Goal: Information Seeking & Learning: Learn about a topic

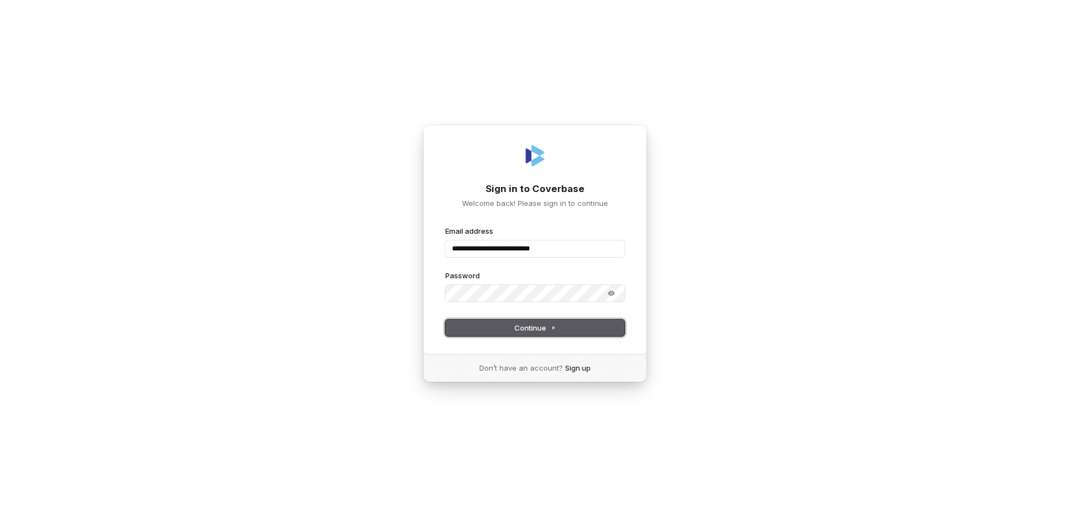
click at [514, 330] on span "Continue" at bounding box center [535, 328] width 42 height 10
type input "**********"
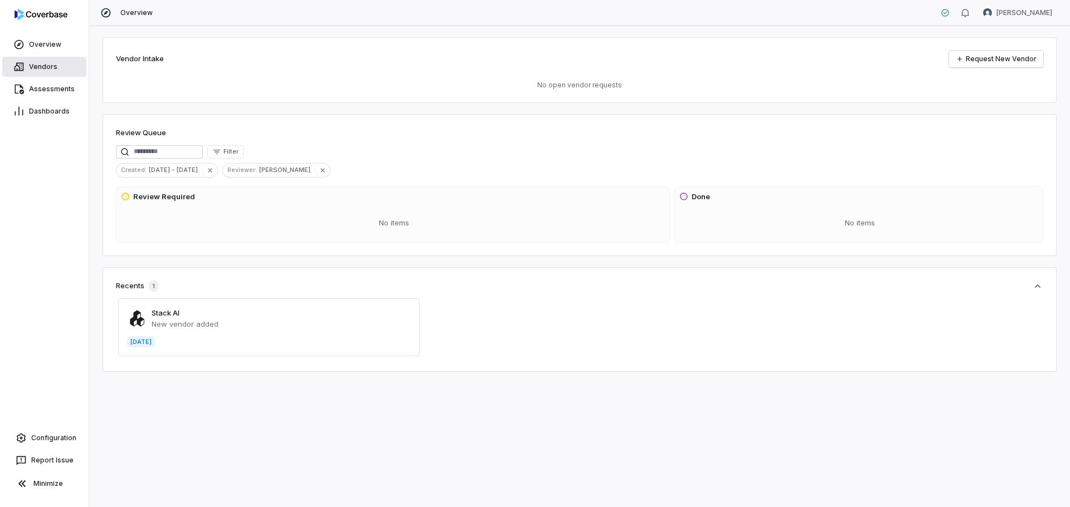
click at [33, 65] on span "Vendors" at bounding box center [43, 66] width 28 height 9
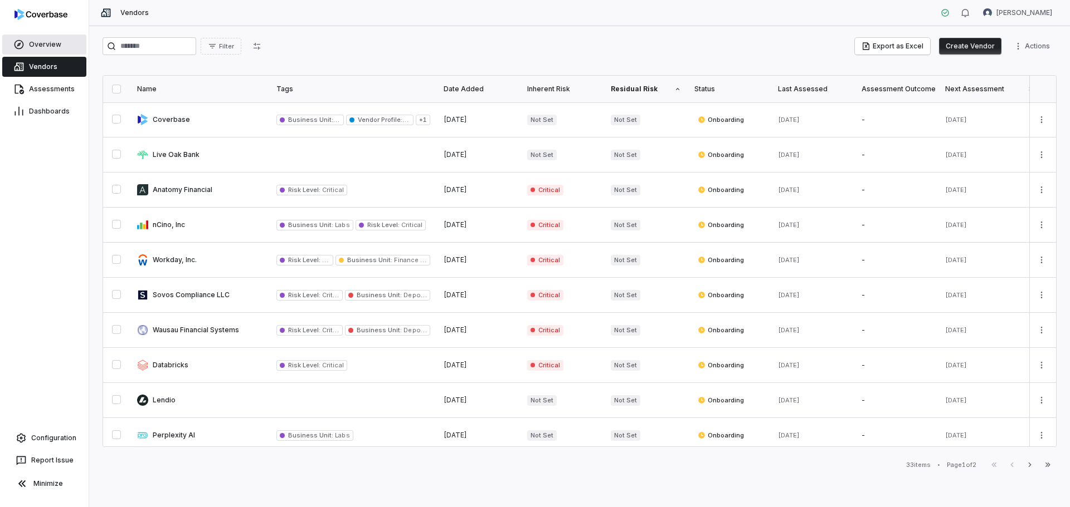
click at [44, 40] on link "Overview" at bounding box center [44, 45] width 84 height 20
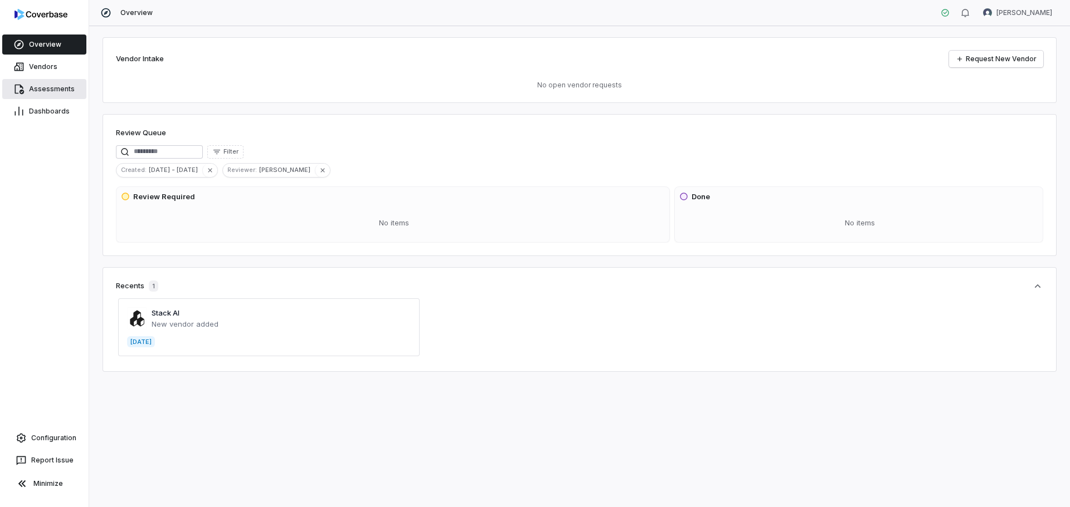
click at [34, 88] on span "Assessments" at bounding box center [52, 89] width 46 height 9
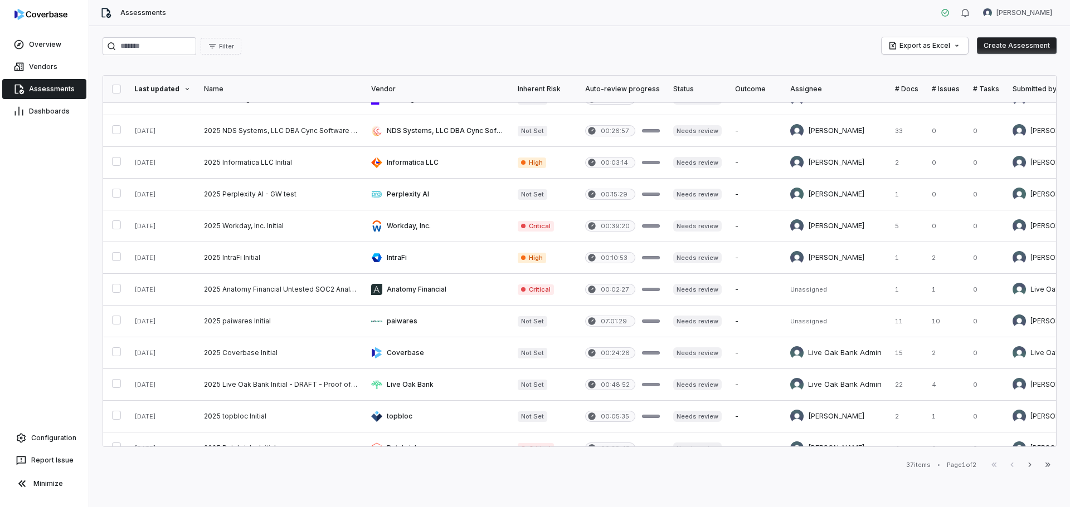
scroll to position [455, 0]
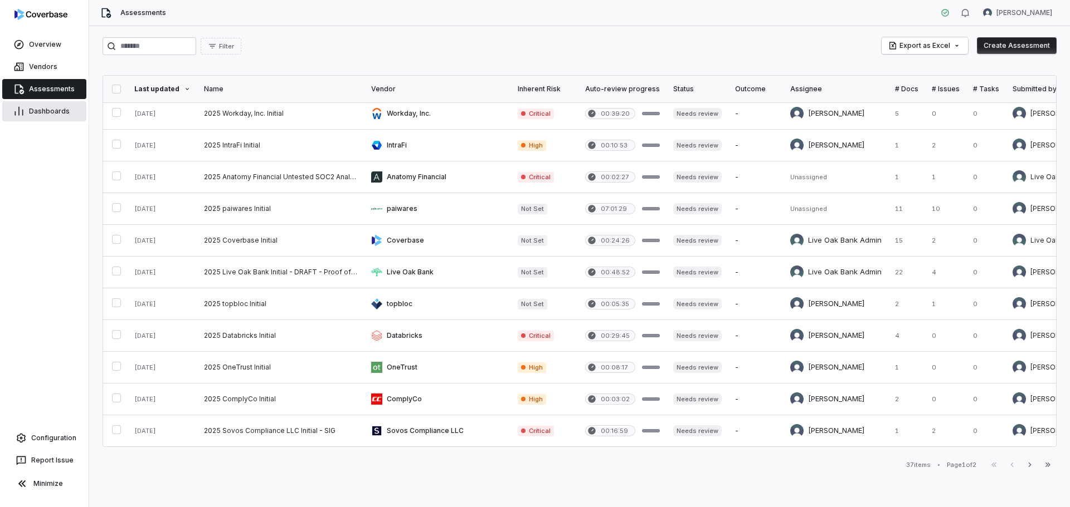
click at [45, 109] on span "Dashboards" at bounding box center [49, 111] width 41 height 9
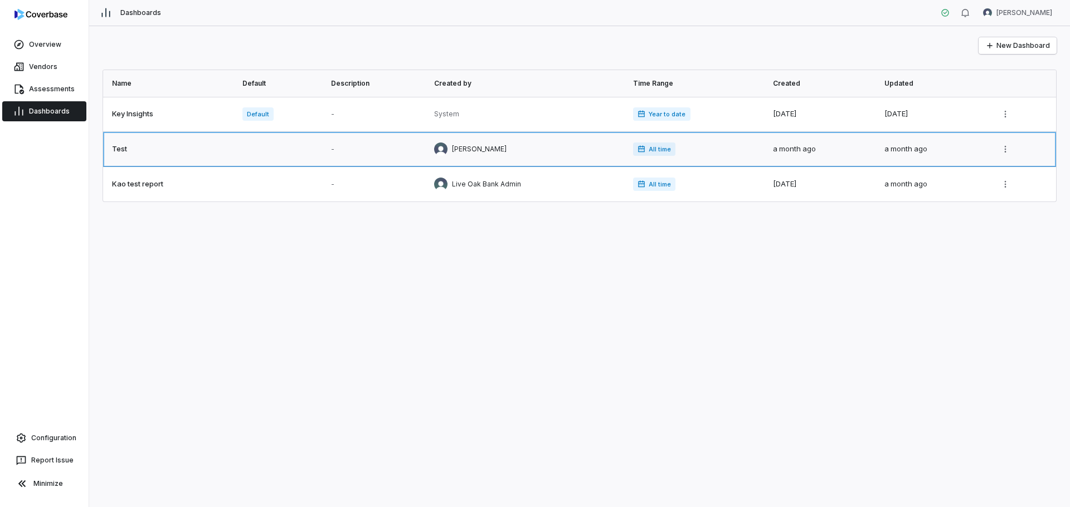
click at [458, 153] on link at bounding box center [526, 149] width 199 height 35
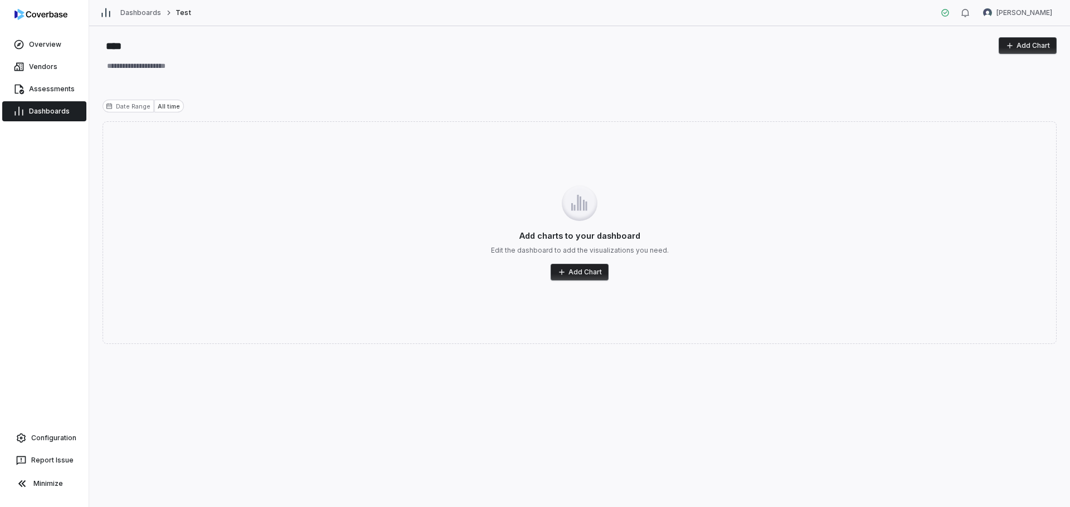
click at [46, 112] on span "Dashboards" at bounding box center [49, 111] width 41 height 9
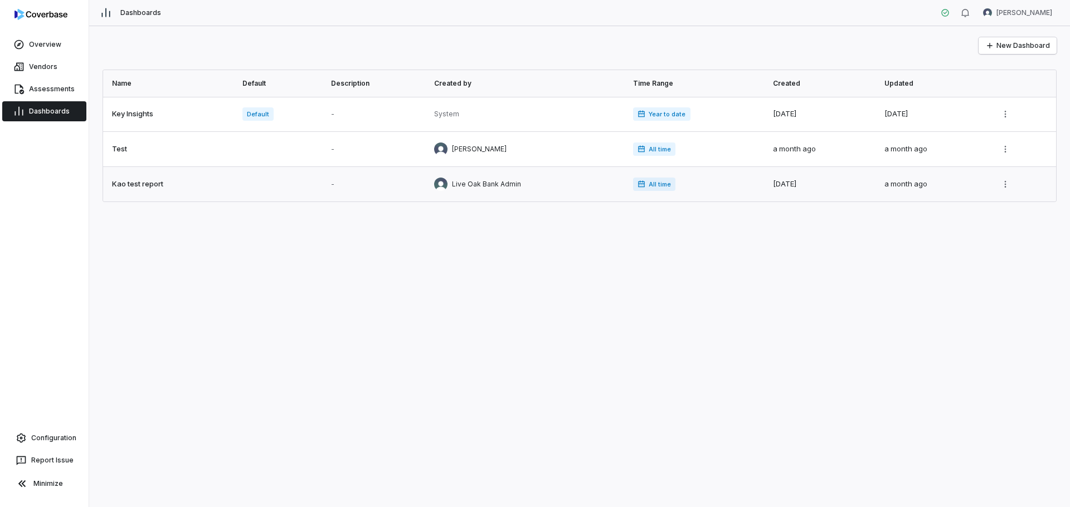
click at [480, 183] on link at bounding box center [526, 184] width 199 height 35
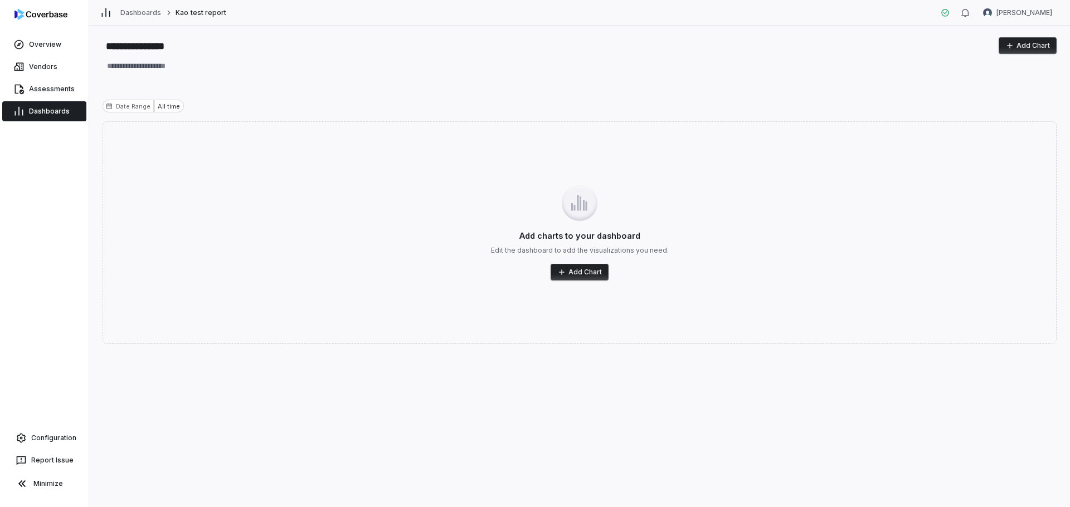
click at [166, 103] on div "All time" at bounding box center [168, 106] width 29 height 13
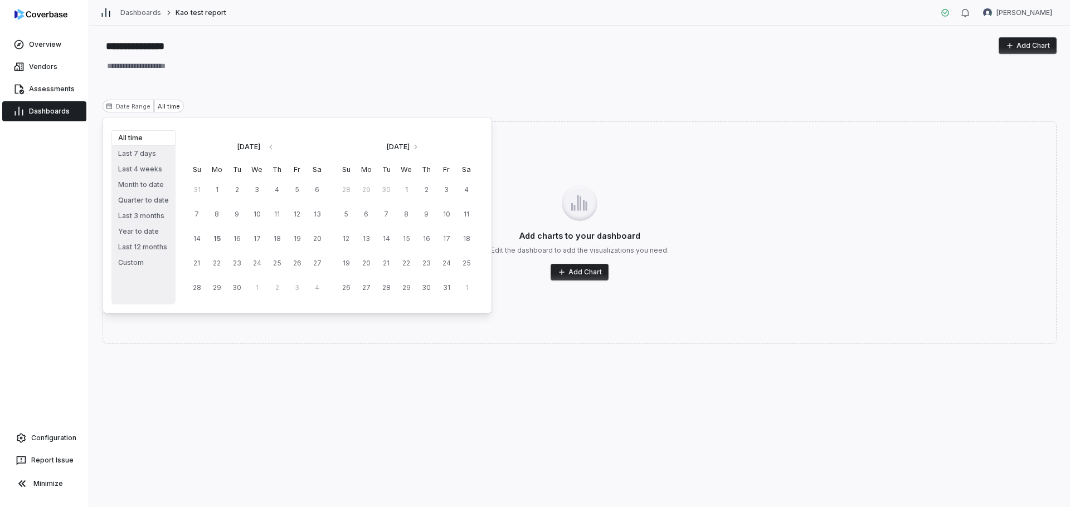
click at [166, 103] on div "All time" at bounding box center [168, 106] width 29 height 13
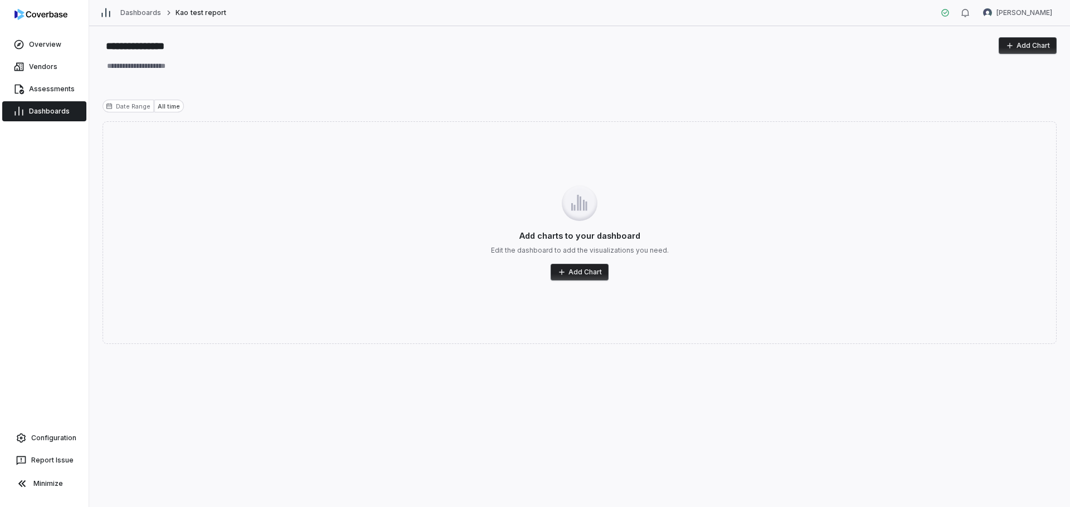
click at [43, 114] on span "Dashboards" at bounding box center [49, 111] width 41 height 9
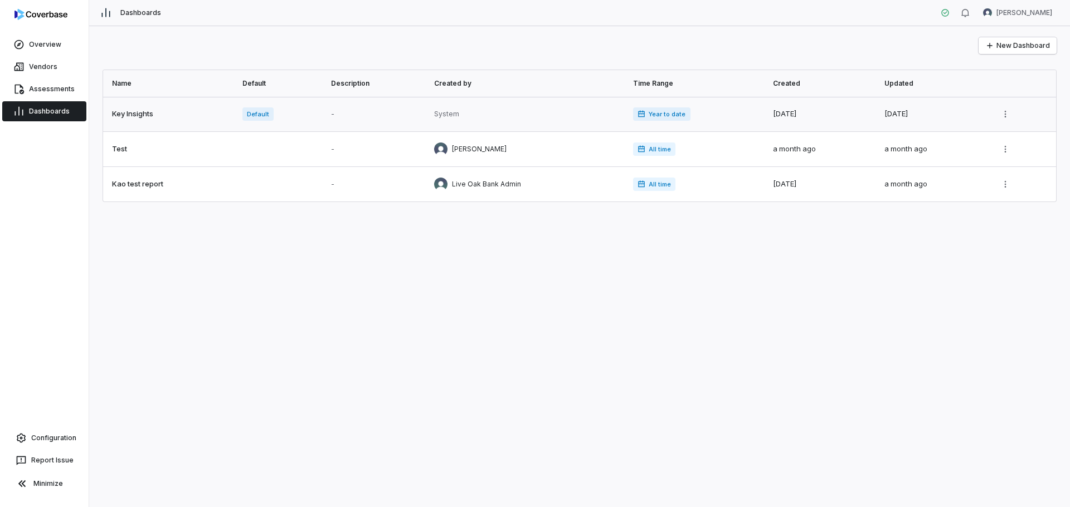
click at [655, 114] on link at bounding box center [696, 114] width 140 height 35
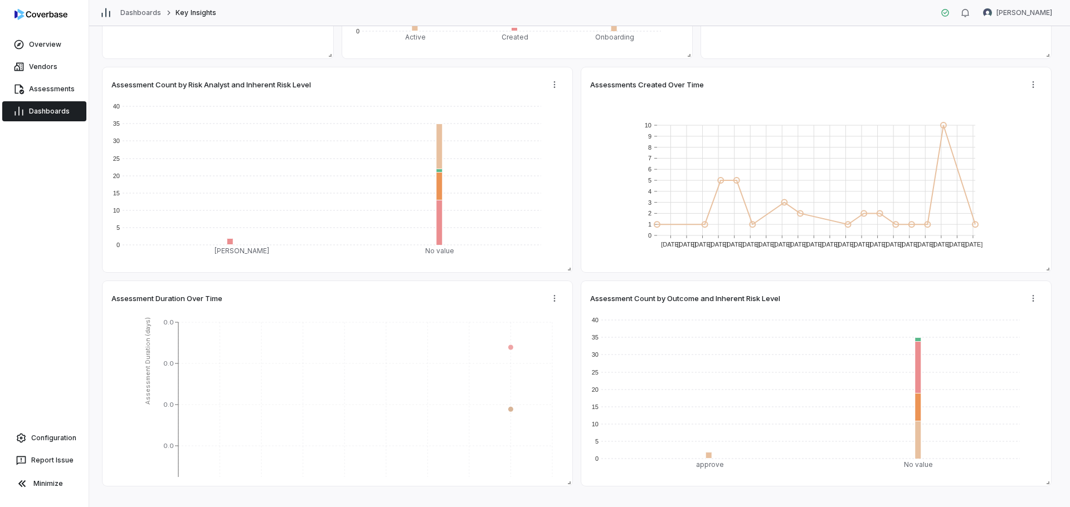
scroll to position [291, 0]
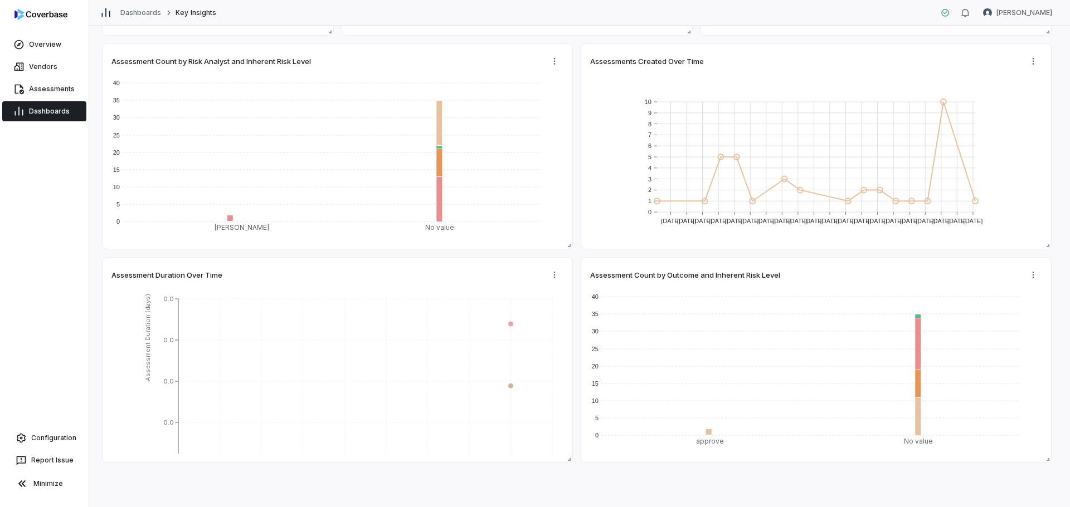
click at [85, 339] on div "Overview Vendors Assessments Dashboards Configuration Report Issue Minimize" at bounding box center [44, 253] width 89 height 507
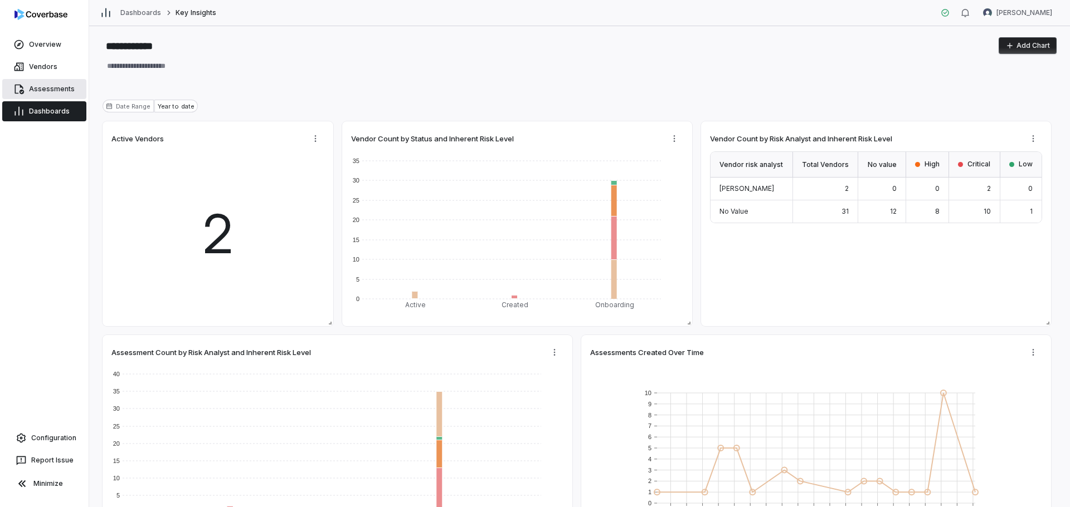
click at [44, 86] on span "Assessments" at bounding box center [52, 89] width 46 height 9
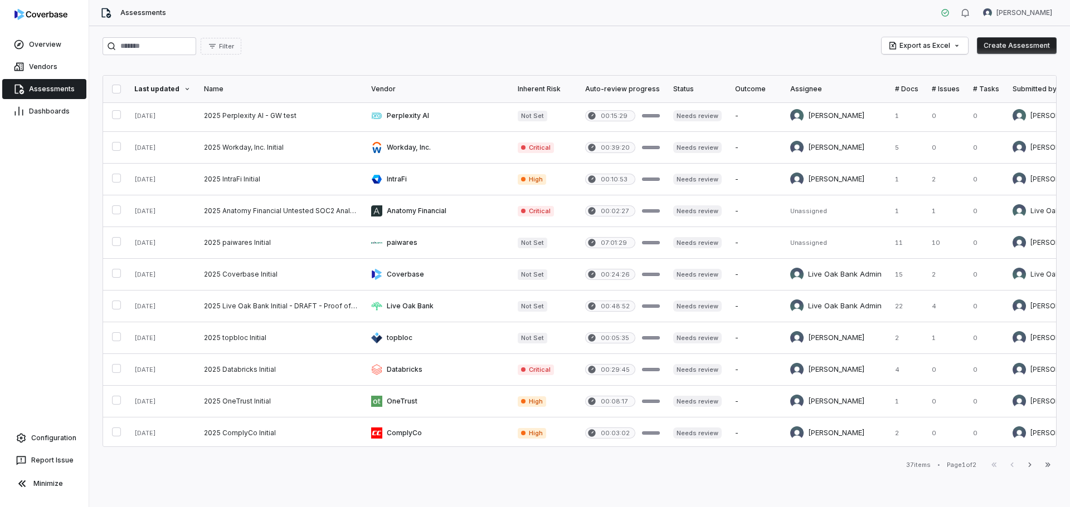
scroll to position [455, 0]
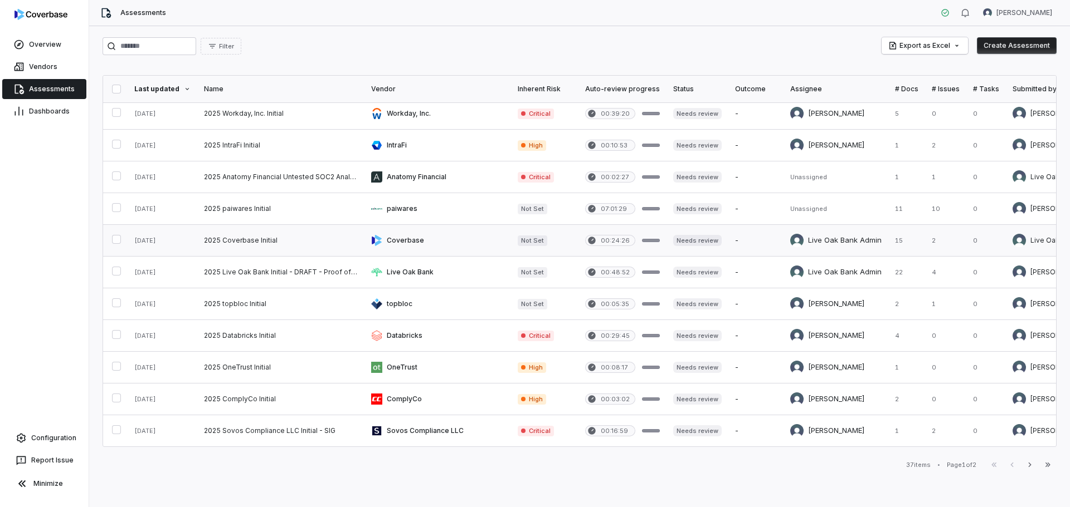
click at [234, 236] on link at bounding box center [280, 240] width 167 height 31
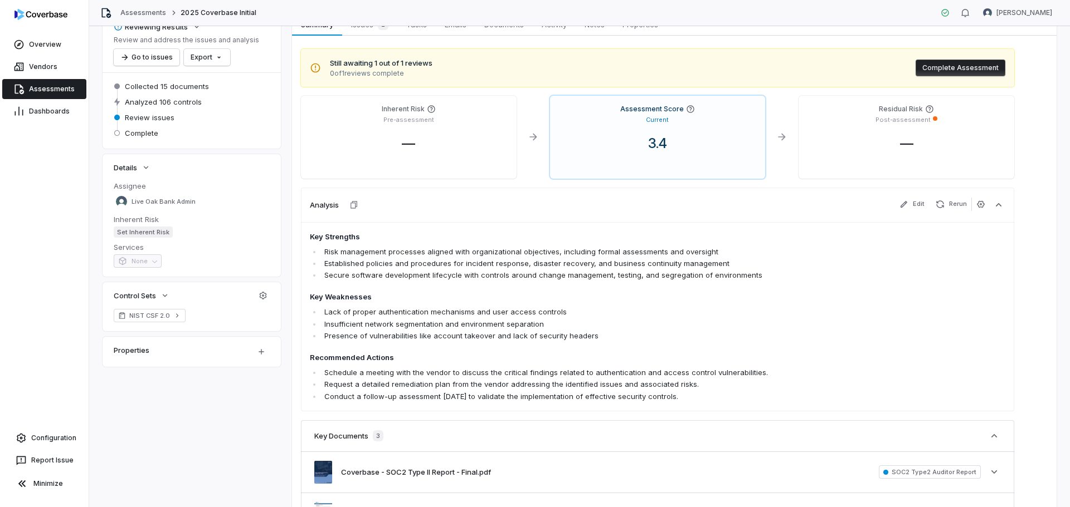
scroll to position [67, 0]
click at [651, 131] on div "Assessment Score Current 3.4" at bounding box center [658, 136] width 216 height 83
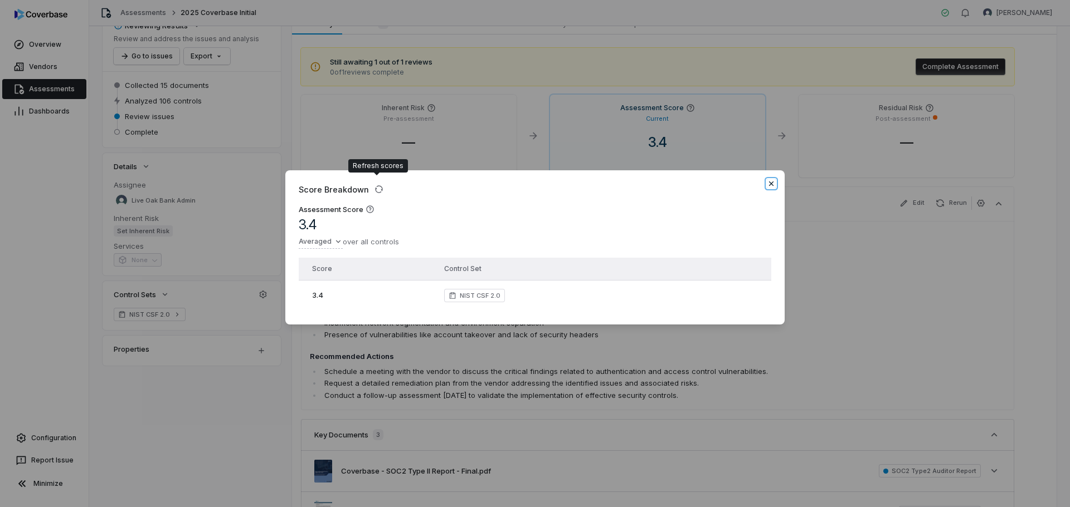
click at [770, 180] on icon "button" at bounding box center [770, 183] width 9 height 9
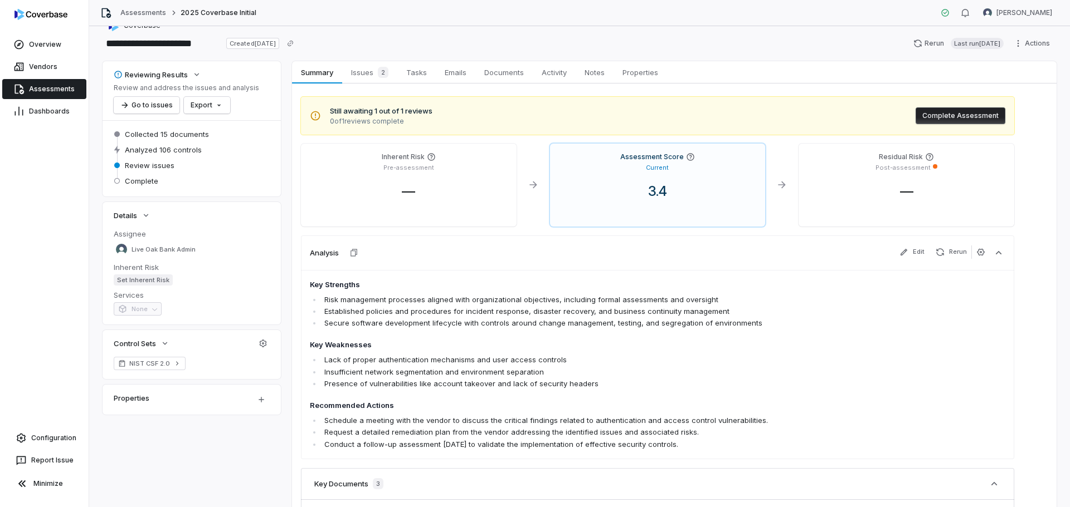
scroll to position [0, 0]
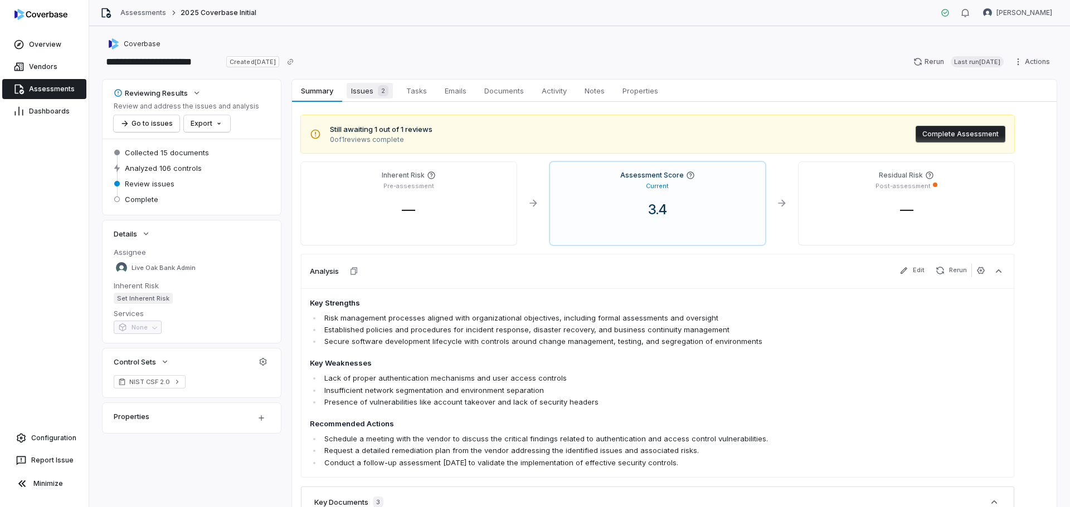
click at [366, 93] on span "Issues 2" at bounding box center [369, 91] width 46 height 16
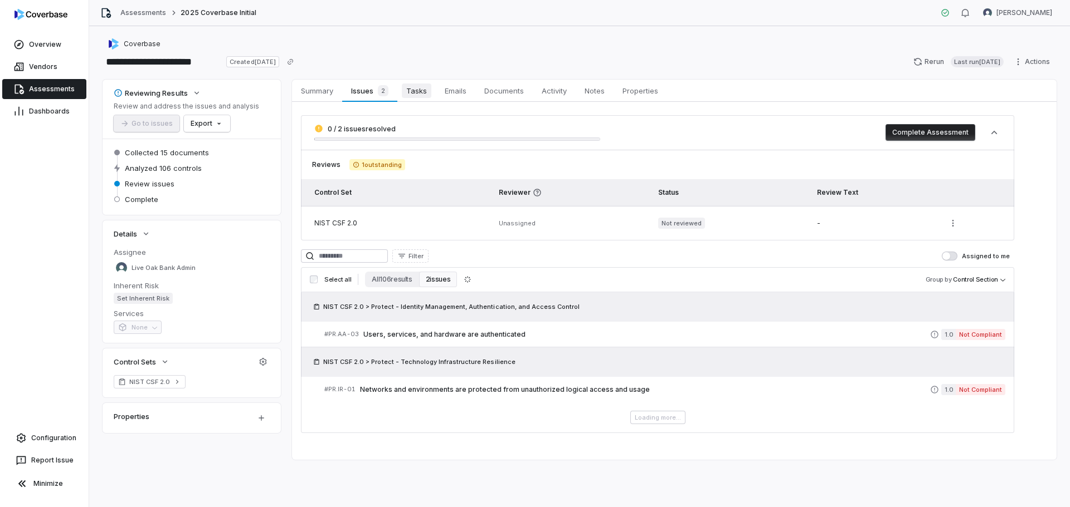
click at [418, 94] on span "Tasks" at bounding box center [417, 91] width 30 height 14
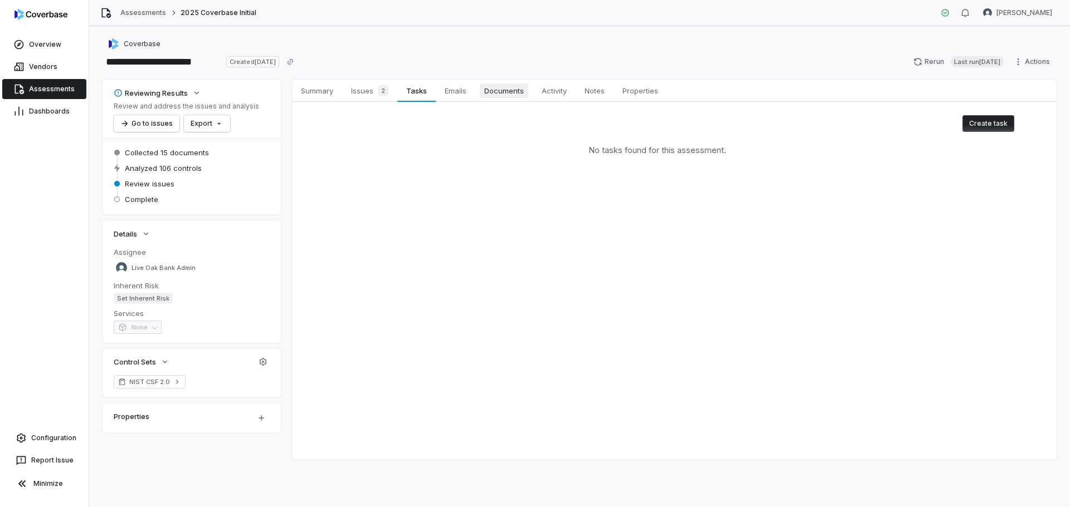
click at [498, 94] on span "Documents" at bounding box center [504, 91] width 48 height 14
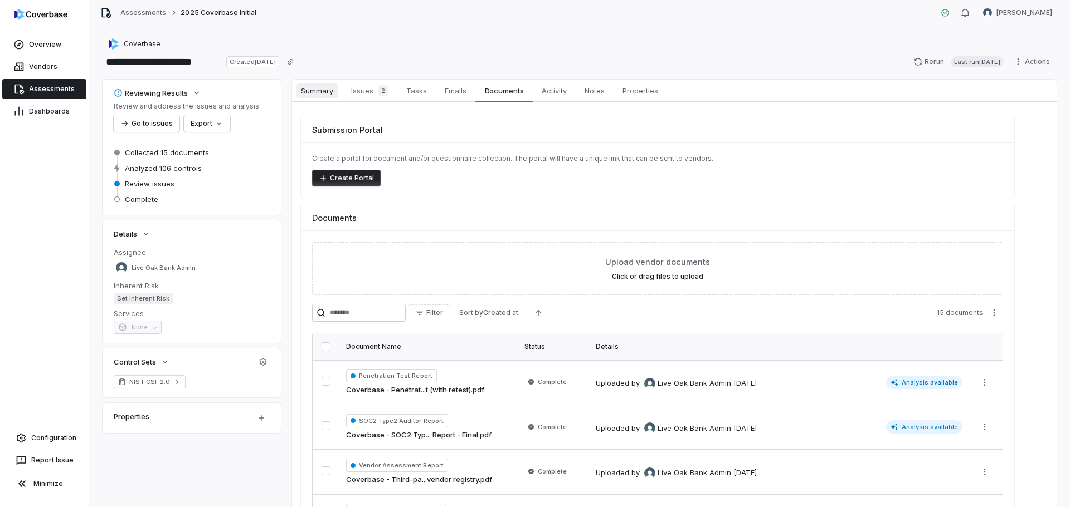
click at [320, 92] on span "Summary" at bounding box center [316, 91] width 41 height 14
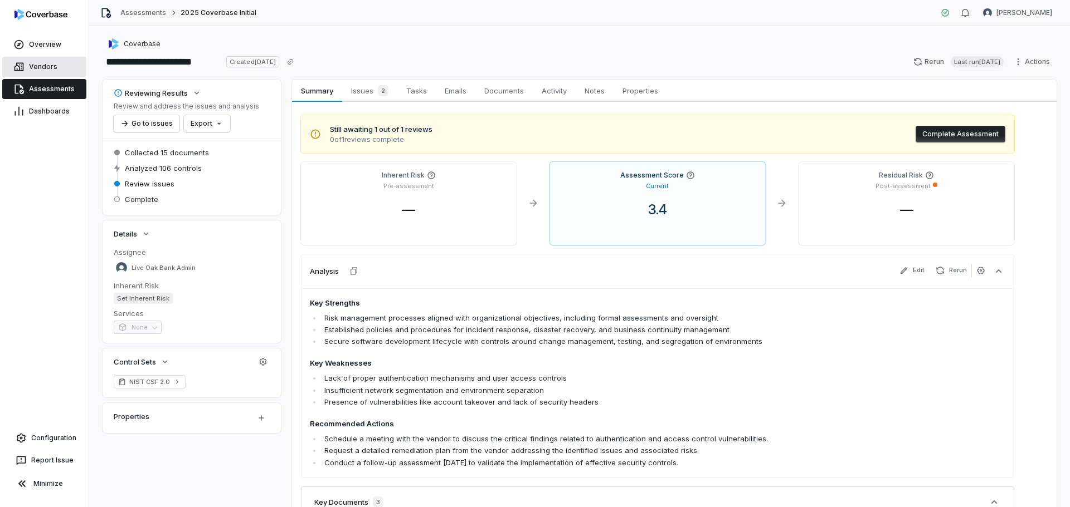
click at [36, 67] on span "Vendors" at bounding box center [43, 66] width 28 height 9
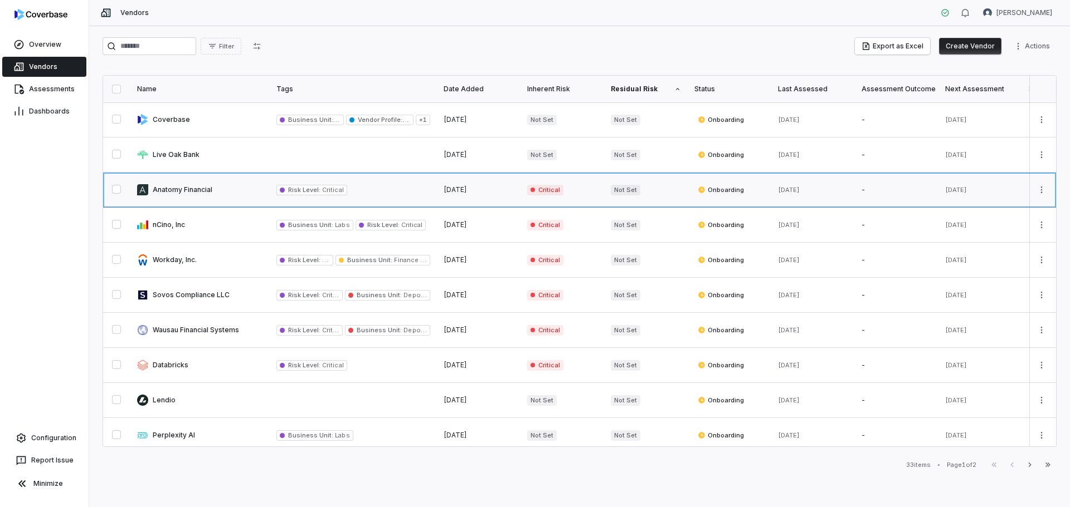
click at [199, 195] on link at bounding box center [199, 190] width 139 height 35
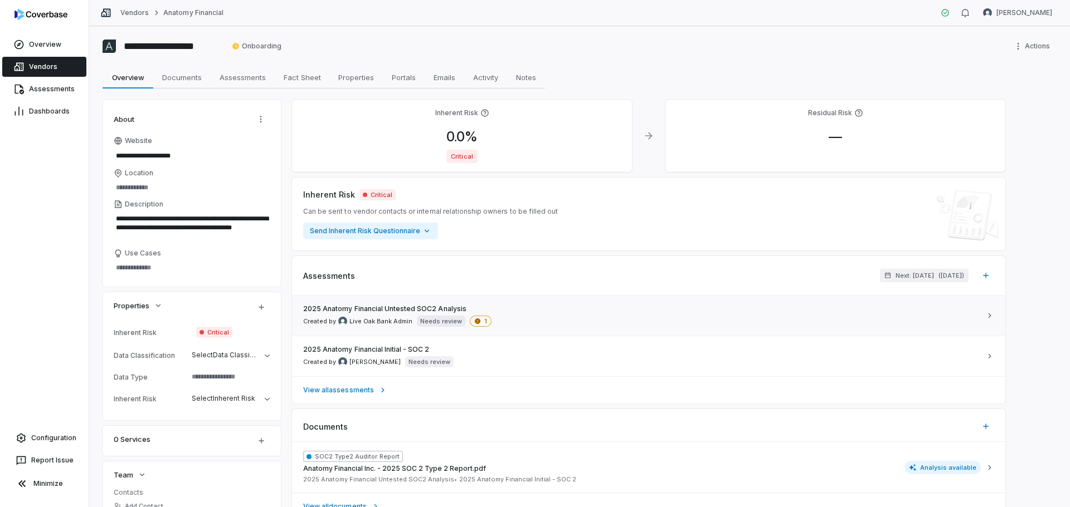
click at [364, 308] on span "2025 Anatomy Financial Untested SOC2 Analysis" at bounding box center [384, 309] width 163 height 9
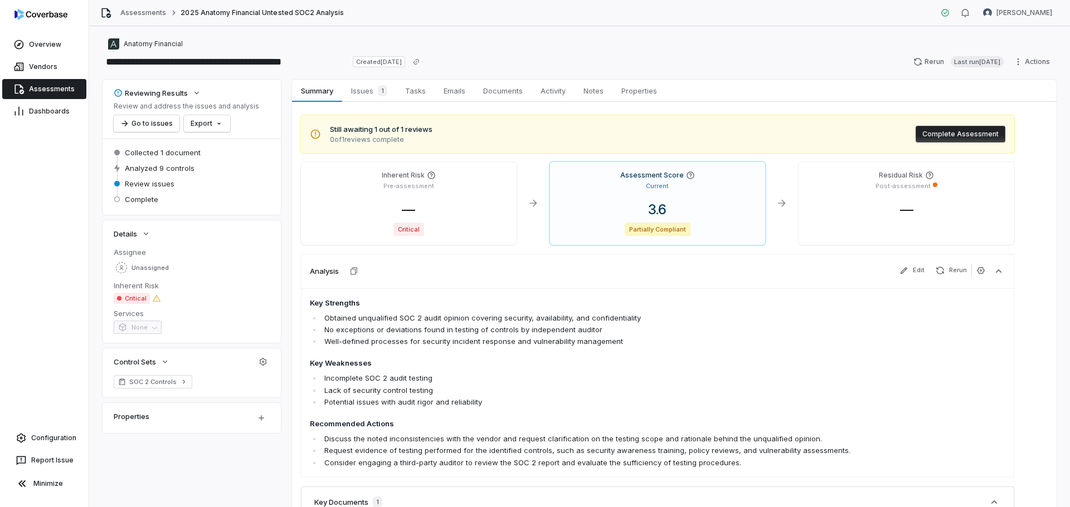
click at [38, 88] on span "Assessments" at bounding box center [52, 89] width 46 height 9
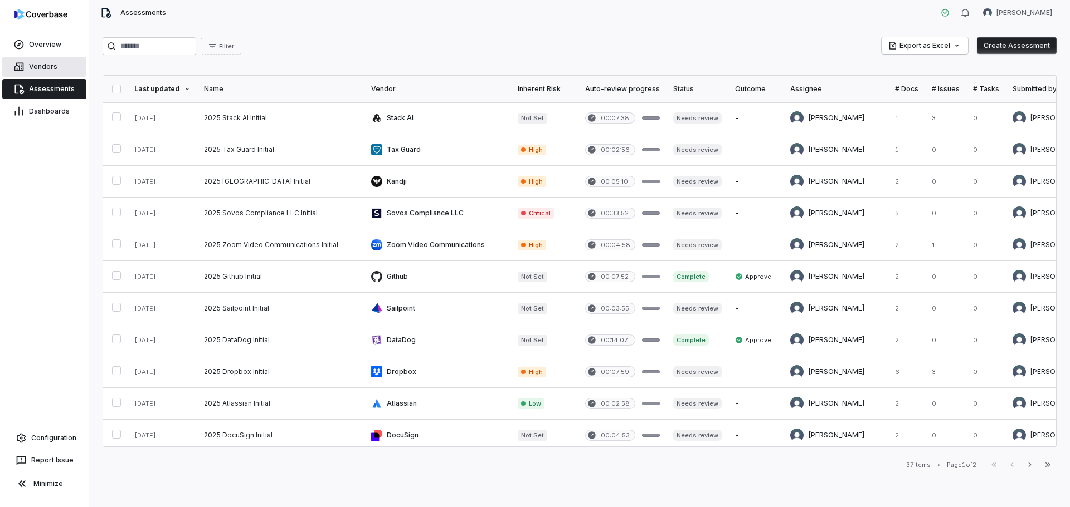
click at [38, 66] on span "Vendors" at bounding box center [43, 66] width 28 height 9
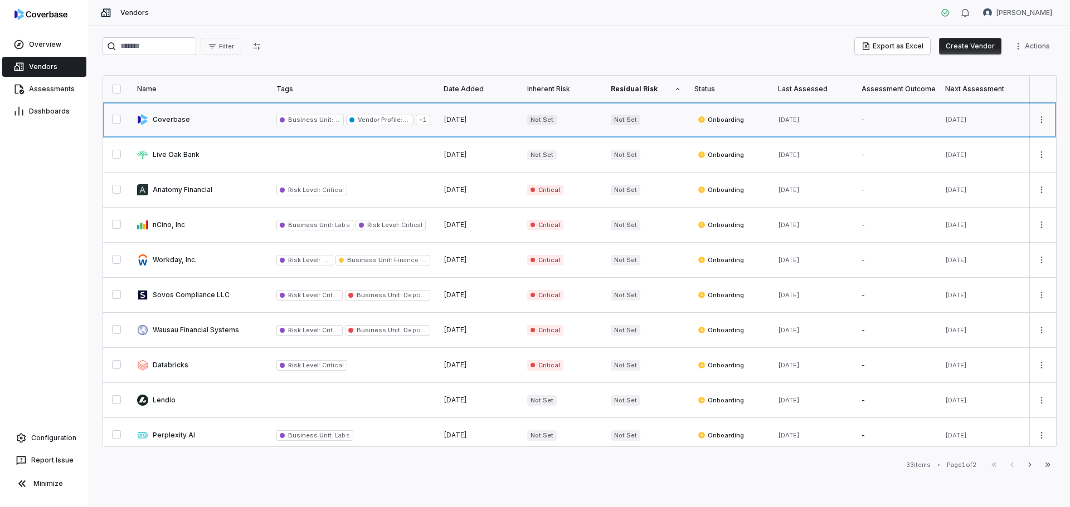
click at [169, 124] on link at bounding box center [199, 119] width 139 height 35
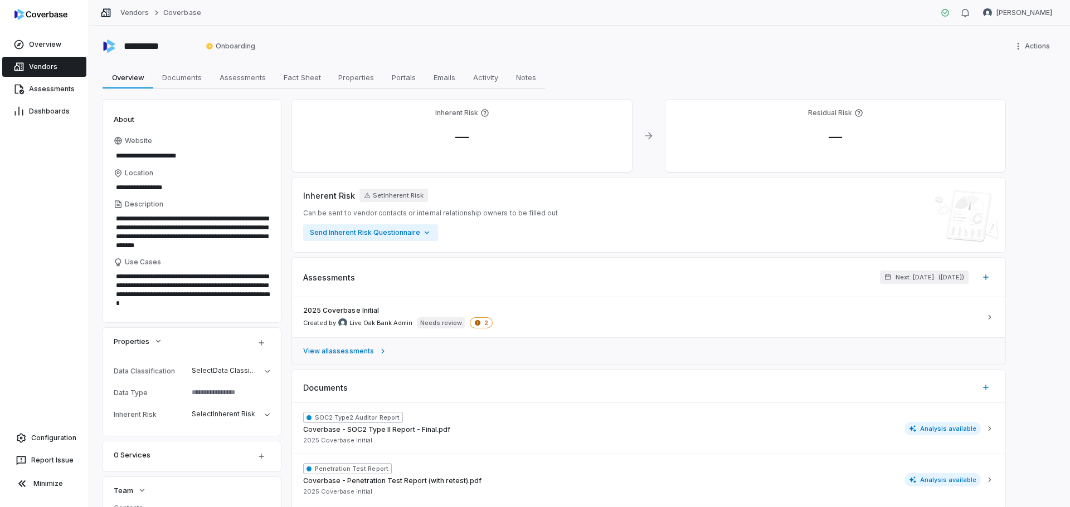
click at [334, 349] on span "View all assessments" at bounding box center [338, 351] width 71 height 9
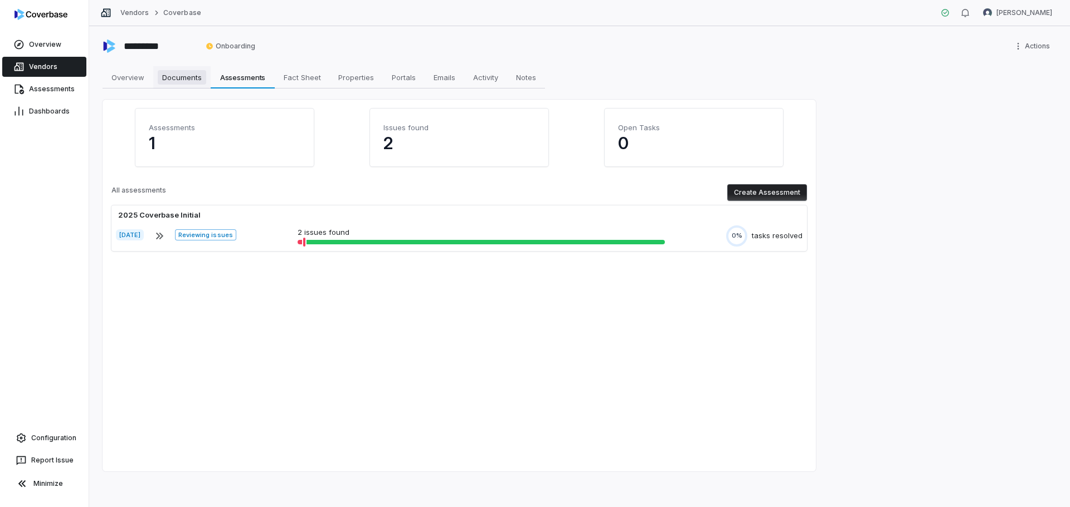
click at [174, 77] on span "Documents" at bounding box center [182, 77] width 48 height 14
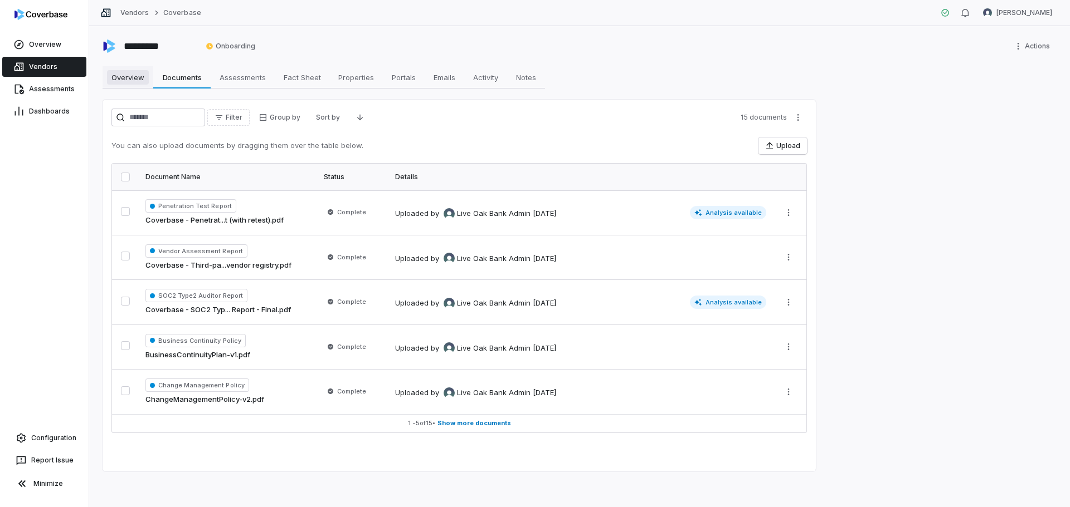
click at [130, 76] on span "Overview" at bounding box center [128, 77] width 42 height 14
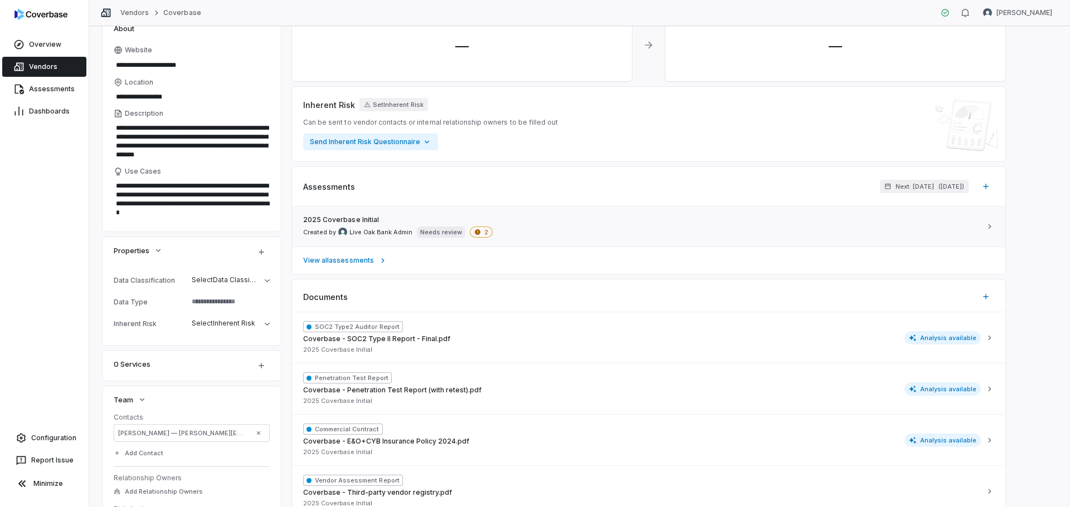
scroll to position [91, 0]
click at [938, 341] on span "Analysis available" at bounding box center [942, 337] width 77 height 13
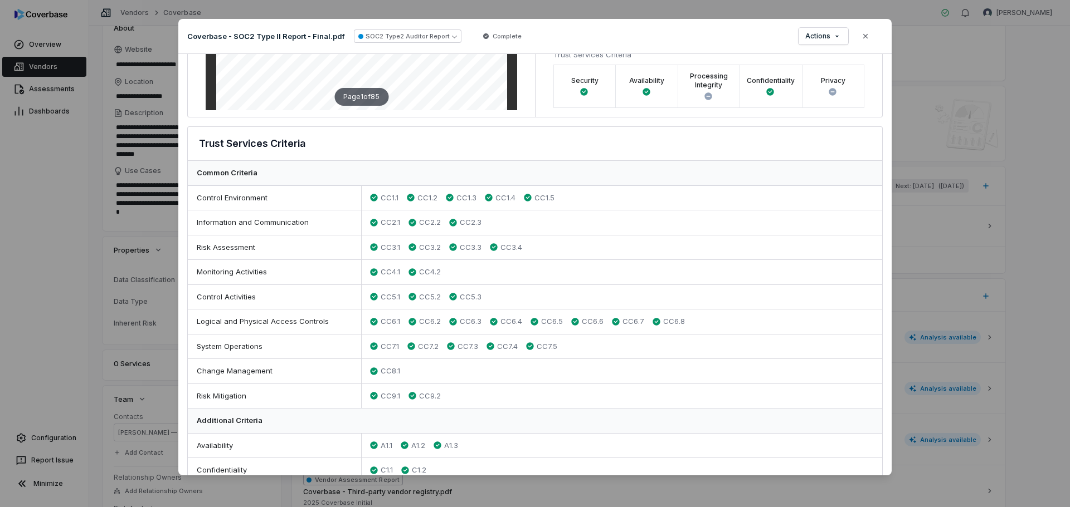
scroll to position [238, 0]
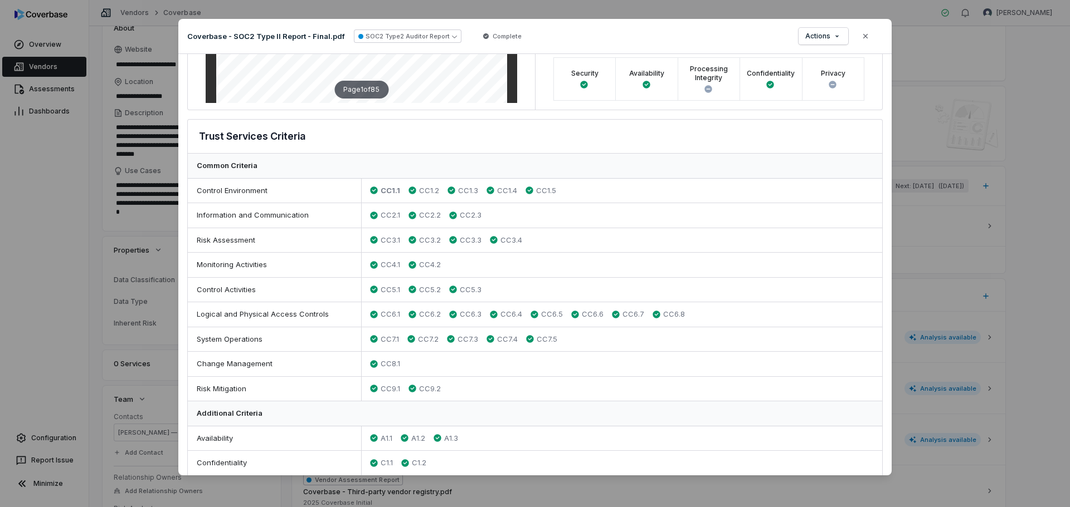
click at [385, 193] on span "CC1.1" at bounding box center [389, 190] width 19 height 11
click at [386, 190] on span "CC1.1" at bounding box center [389, 190] width 19 height 11
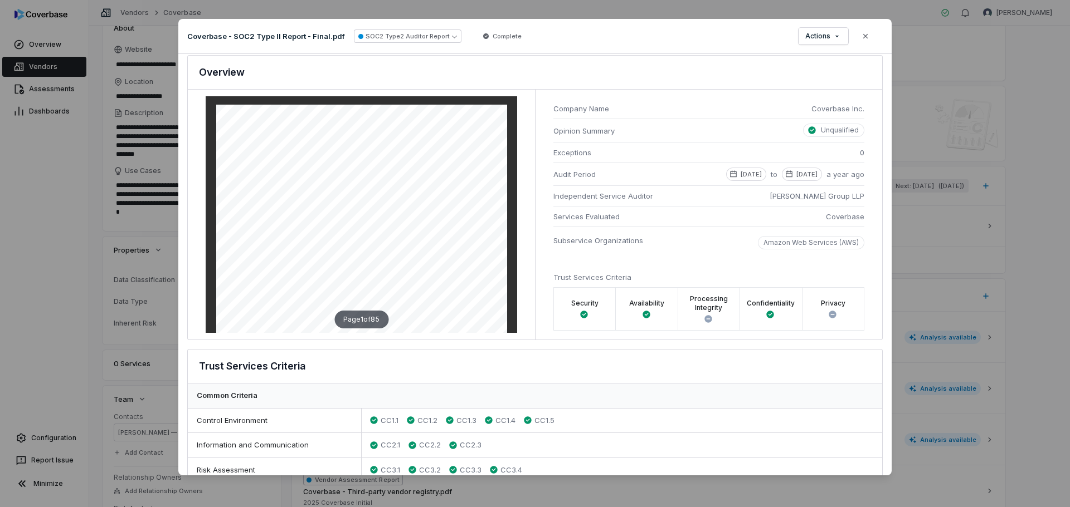
scroll to position [0, 0]
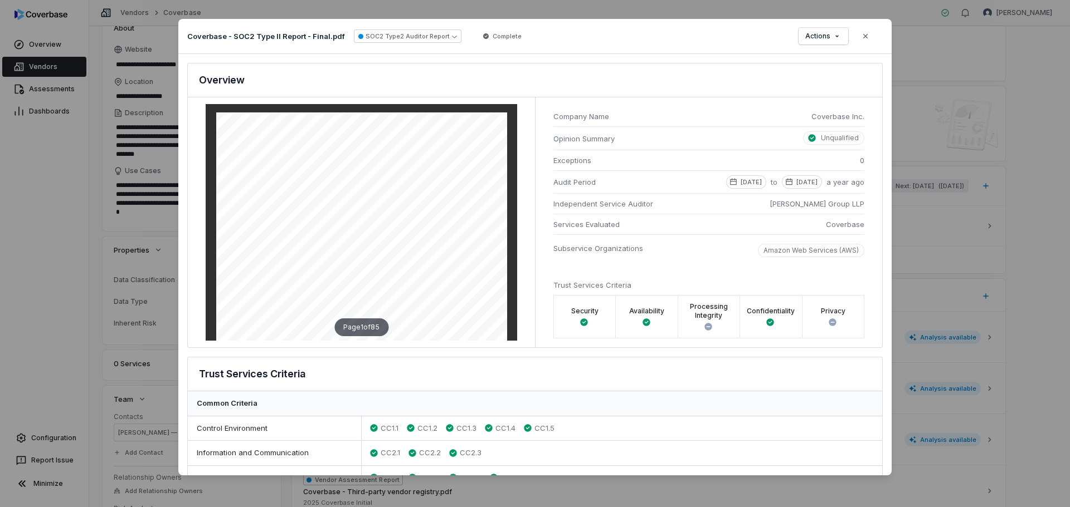
type textarea "*"
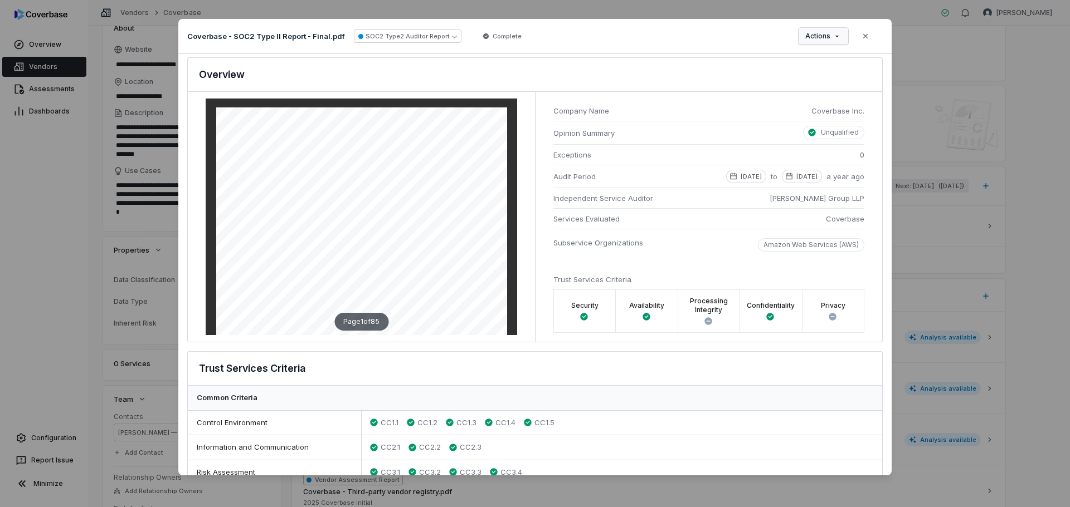
click at [830, 39] on div "Document Preview Coverbase - SOC2 Type II Report - Final.pdf SOC2 Type2 Auditor…" at bounding box center [535, 253] width 1070 height 505
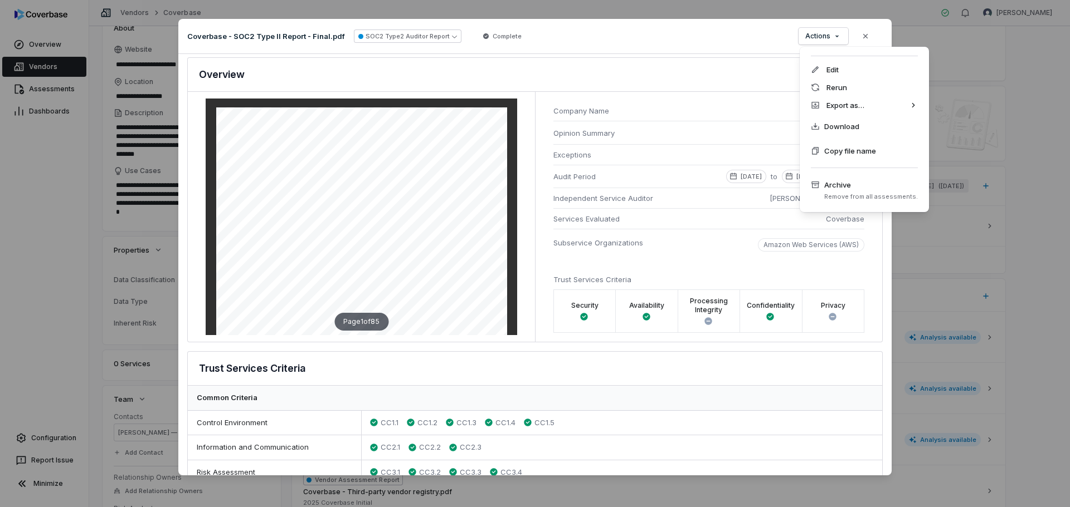
click at [561, 90] on div "Document Preview Coverbase - SOC2 Type II Report - Final.pdf SOC2 Type2 Auditor…" at bounding box center [535, 253] width 1070 height 505
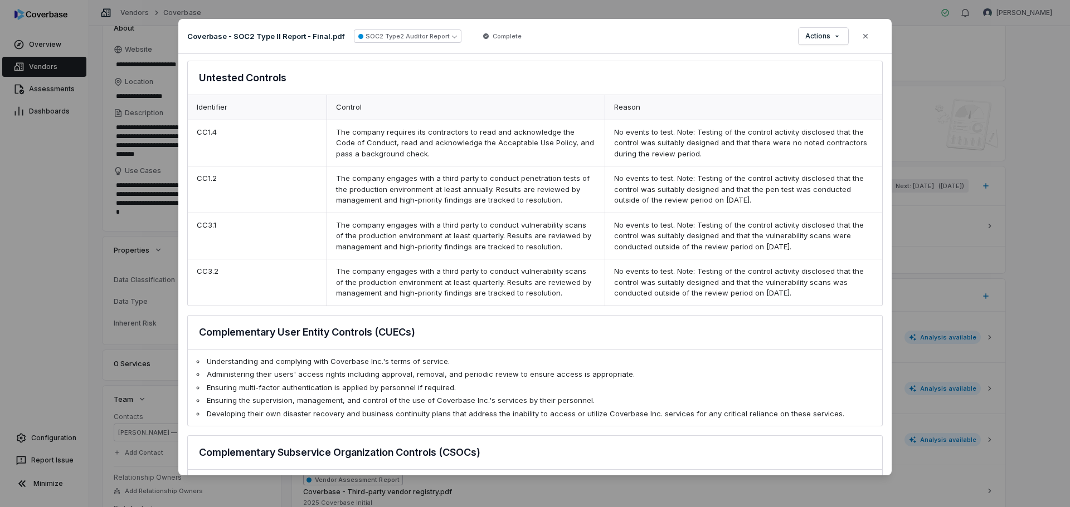
scroll to position [726, 0]
type textarea "*"
